Goal: Check status: Check status

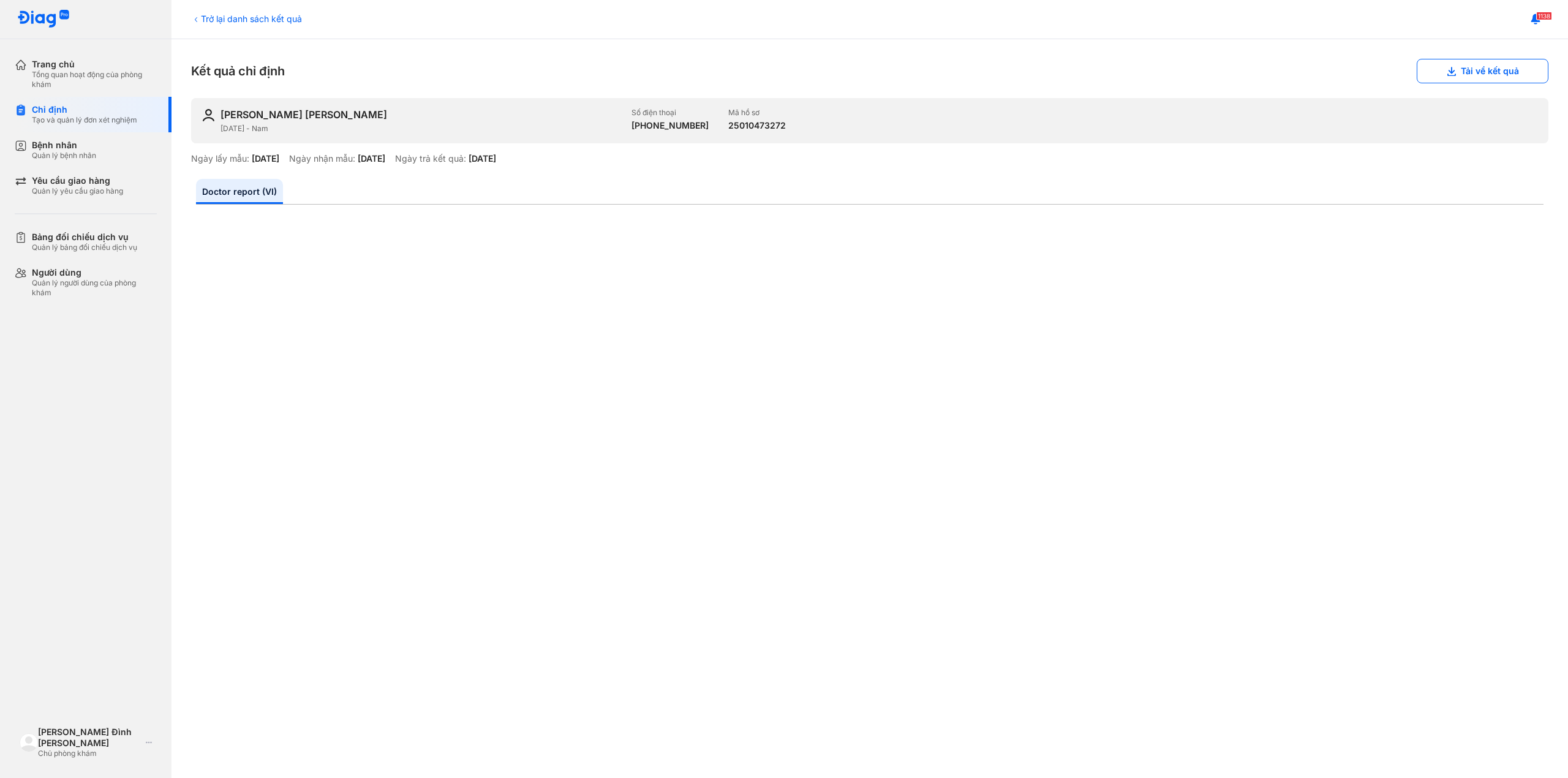
scroll to position [408, 0]
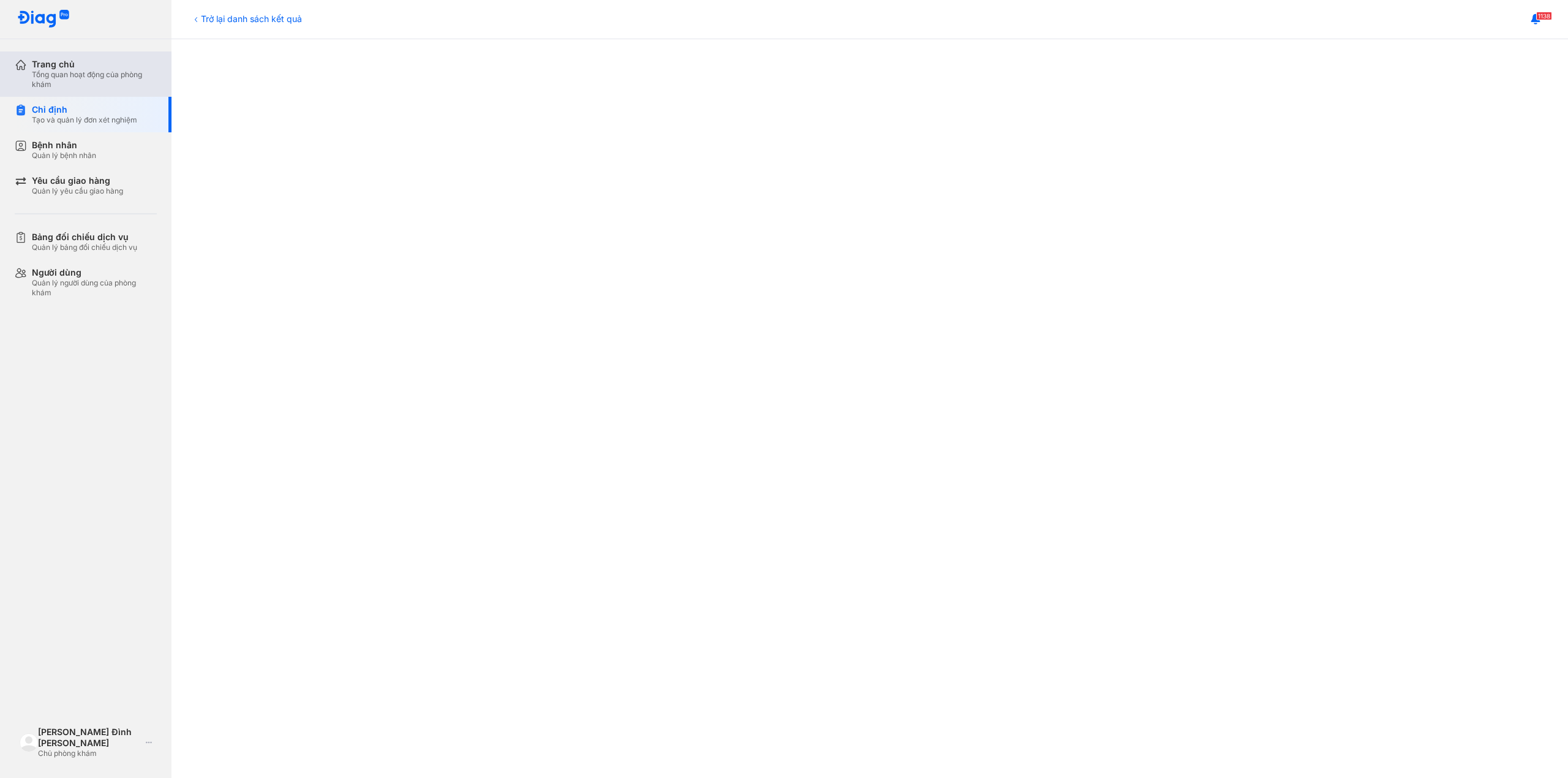
click at [57, 72] on div "Tổng quan hoạt động của phòng khám" at bounding box center [94, 79] width 125 height 20
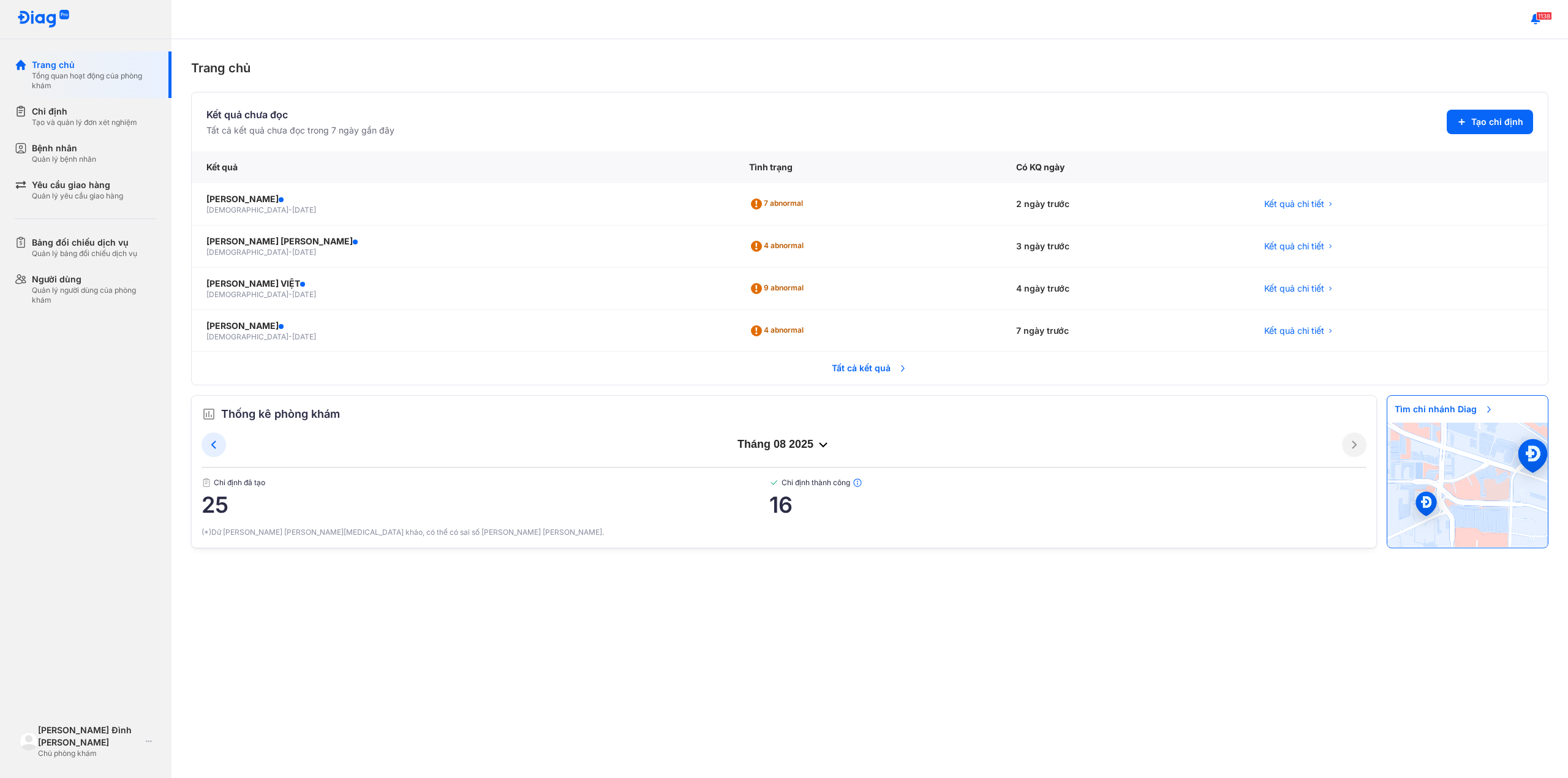
click at [885, 368] on span "Tất cả kết quả" at bounding box center [869, 368] width 90 height 27
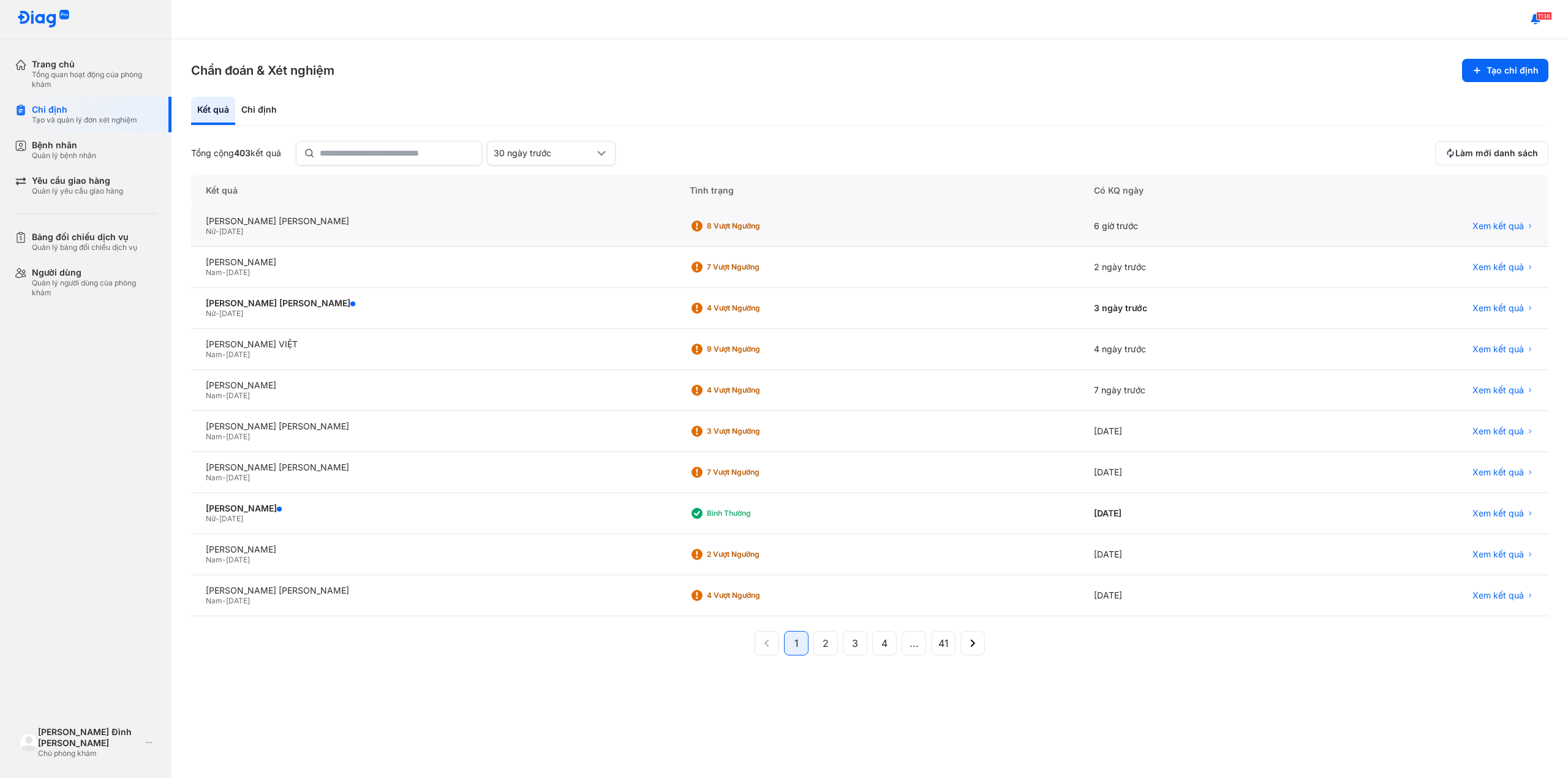
click at [467, 240] on div "[PERSON_NAME] [PERSON_NAME] Nữ - [DATE]" at bounding box center [433, 227] width 484 height 41
